Goal: Information Seeking & Learning: Find specific fact

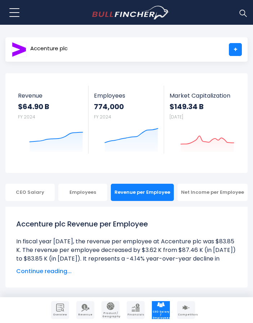
scroll to position [11, 0]
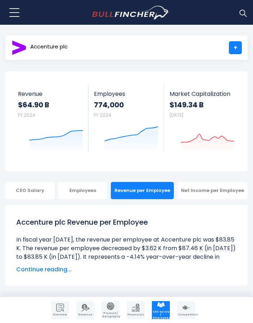
click at [244, 13] on img at bounding box center [242, 12] width 9 height 9
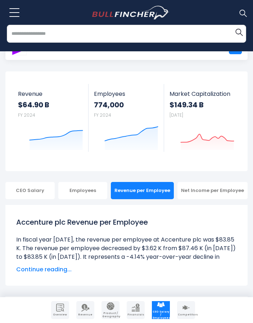
click at [130, 40] on input "search" at bounding box center [126, 34] width 239 height 18
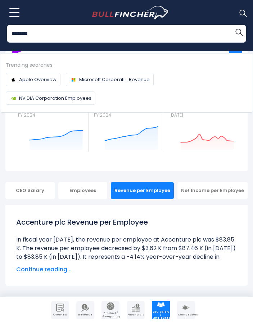
type input "*********"
click at [231, 25] on button "Search" at bounding box center [238, 32] width 14 height 14
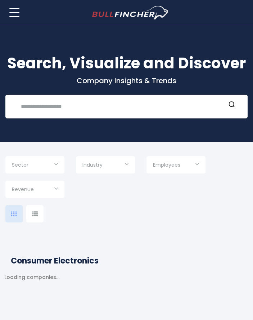
type input "***"
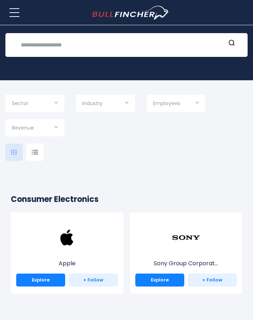
scroll to position [68, 0]
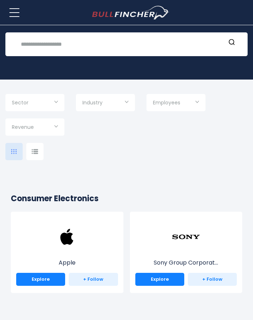
click at [55, 108] on input "Selection" at bounding box center [35, 103] width 46 height 13
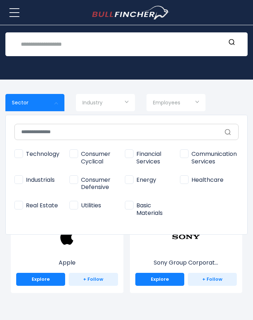
drag, startPoint x: 18, startPoint y: 155, endPoint x: 23, endPoint y: 150, distance: 6.9
click at [18, 155] on span "Technology" at bounding box center [36, 154] width 45 height 8
type input "**********"
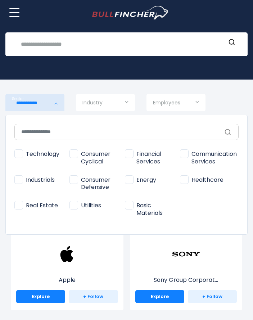
click at [234, 90] on div at bounding box center [126, 160] width 253 height 320
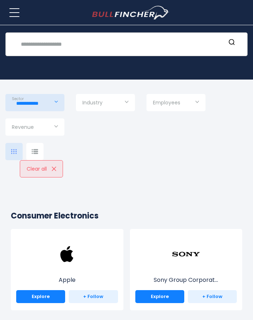
click at [112, 43] on input "text" at bounding box center [121, 43] width 209 height 13
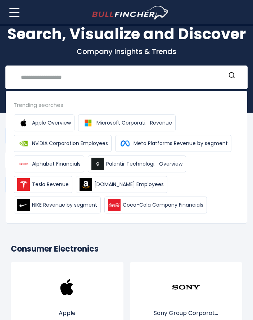
scroll to position [0, 0]
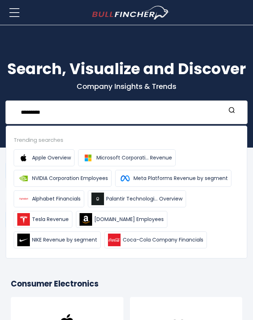
type input "*********"
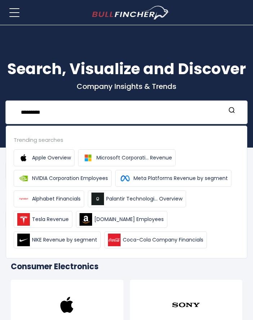
click at [233, 117] on form "*********" at bounding box center [126, 111] width 227 height 13
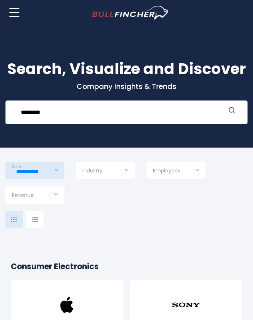
click at [229, 111] on icon "Search" at bounding box center [231, 109] width 7 height 7
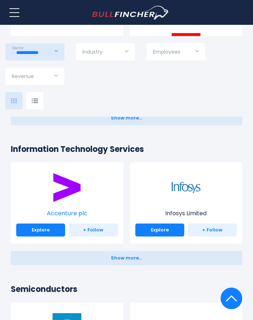
scroll to position [1012, 0]
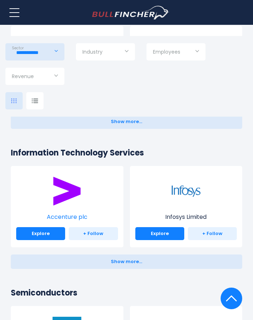
click at [65, 196] on img at bounding box center [66, 190] width 29 height 29
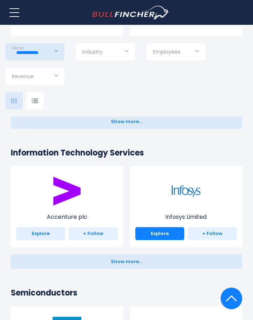
click at [50, 235] on link "Explore" at bounding box center [40, 233] width 49 height 13
click at [53, 228] on link "Explore" at bounding box center [40, 233] width 49 height 13
click at [49, 232] on link "Explore" at bounding box center [40, 233] width 49 height 13
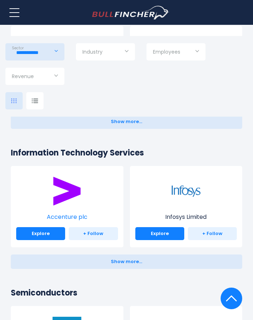
click at [71, 180] on img at bounding box center [66, 190] width 29 height 29
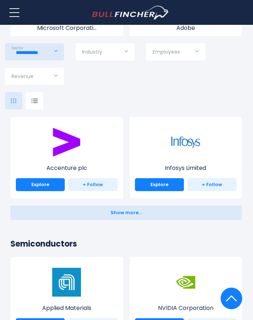
scroll to position [1061, 0]
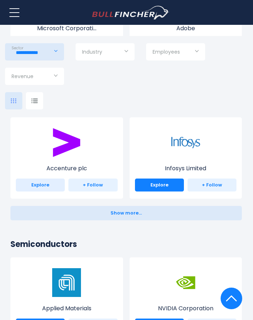
click at [42, 185] on link "Explore" at bounding box center [40, 184] width 49 height 13
click at [72, 147] on img at bounding box center [66, 142] width 29 height 29
click at [105, 209] on button "Show more... Show less..." at bounding box center [125, 213] width 231 height 14
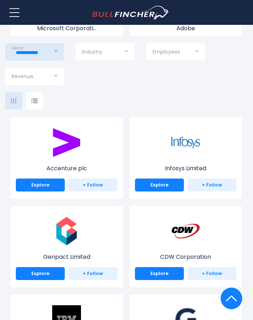
click at [42, 134] on div "Accenture plc Explore + Follow" at bounding box center [66, 157] width 113 height 81
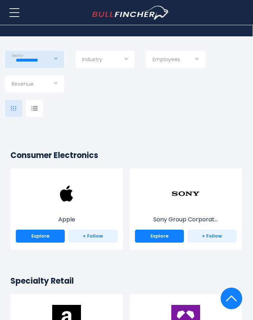
scroll to position [0, 0]
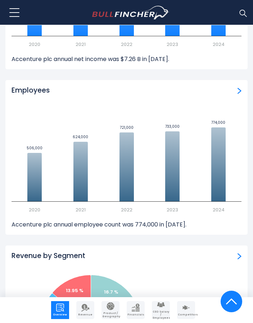
scroll to position [862, 0]
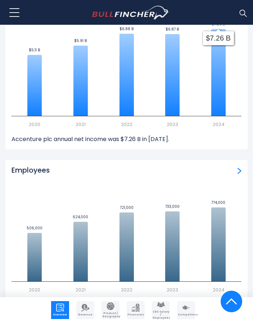
click at [239, 170] on img "Employees" at bounding box center [239, 171] width 4 height 6
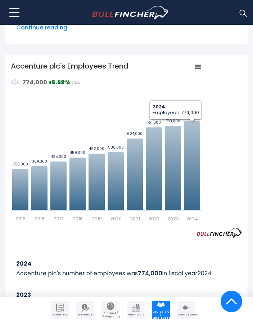
scroll to position [251, 0]
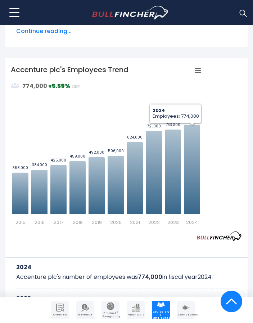
click at [199, 70] on icon "Accenture plc's Employees Trend" at bounding box center [197, 71] width 5 height 4
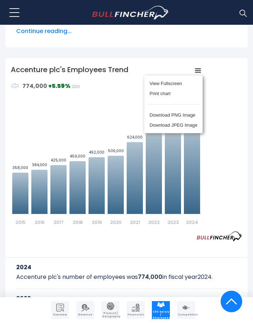
click at [199, 69] on div "View Fullscreen Print chart Download PNG Image Download JPEG Image" at bounding box center [173, 104] width 78 height 78
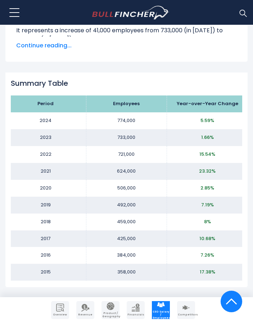
scroll to position [807, 0]
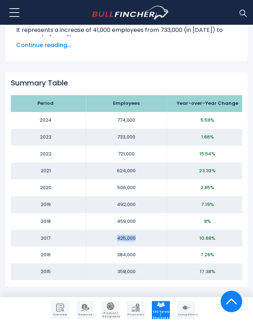
drag, startPoint x: 92, startPoint y: 243, endPoint x: 143, endPoint y: 240, distance: 51.8
click at [143, 240] on tr "2017 425,000 10.68%" at bounding box center [126, 238] width 242 height 17
click at [143, 237] on td "425,000" at bounding box center [126, 238] width 81 height 17
drag, startPoint x: 115, startPoint y: 211, endPoint x: 156, endPoint y: 211, distance: 40.6
click at [156, 211] on td "492,000" at bounding box center [126, 205] width 81 height 17
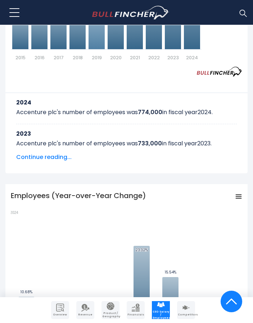
scroll to position [304, 0]
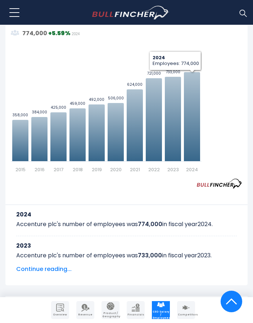
drag, startPoint x: 206, startPoint y: 65, endPoint x: 169, endPoint y: 64, distance: 37.4
click at [170, 64] on div "Created with Highcharts 12.1.2 Values Chart context menu Accenture plc's Employ…" at bounding box center [126, 93] width 231 height 162
click at [218, 54] on div "Created with Highcharts 12.1.2 Values Chart context menu Accenture plc's Employ…" at bounding box center [126, 93] width 231 height 162
